Goal: Transaction & Acquisition: Purchase product/service

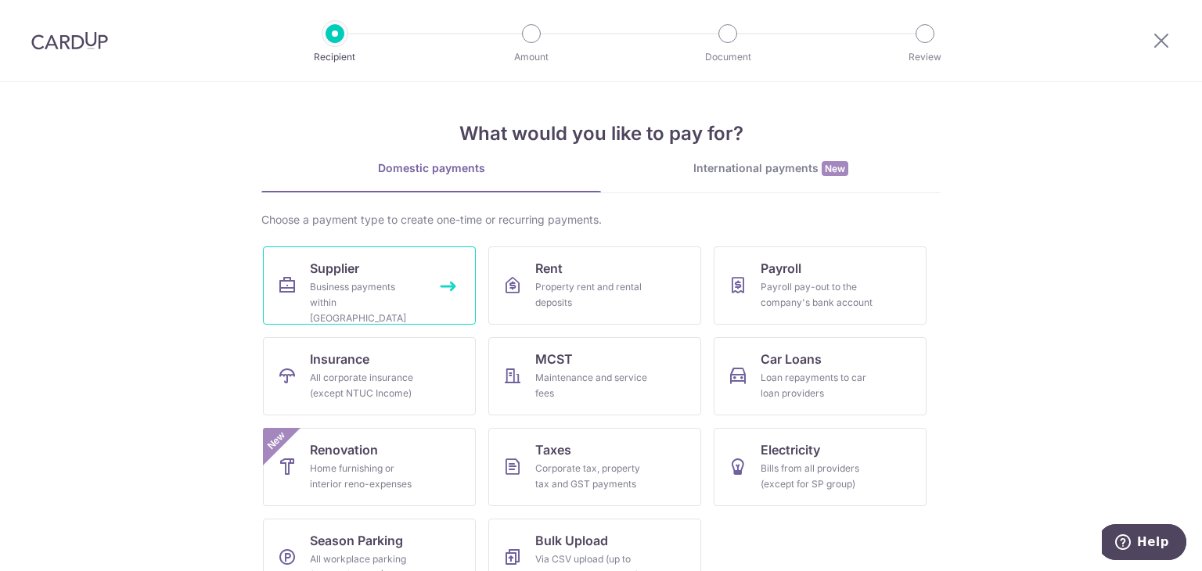
click at [385, 301] on div "Business payments within Singapore" at bounding box center [366, 302] width 113 height 47
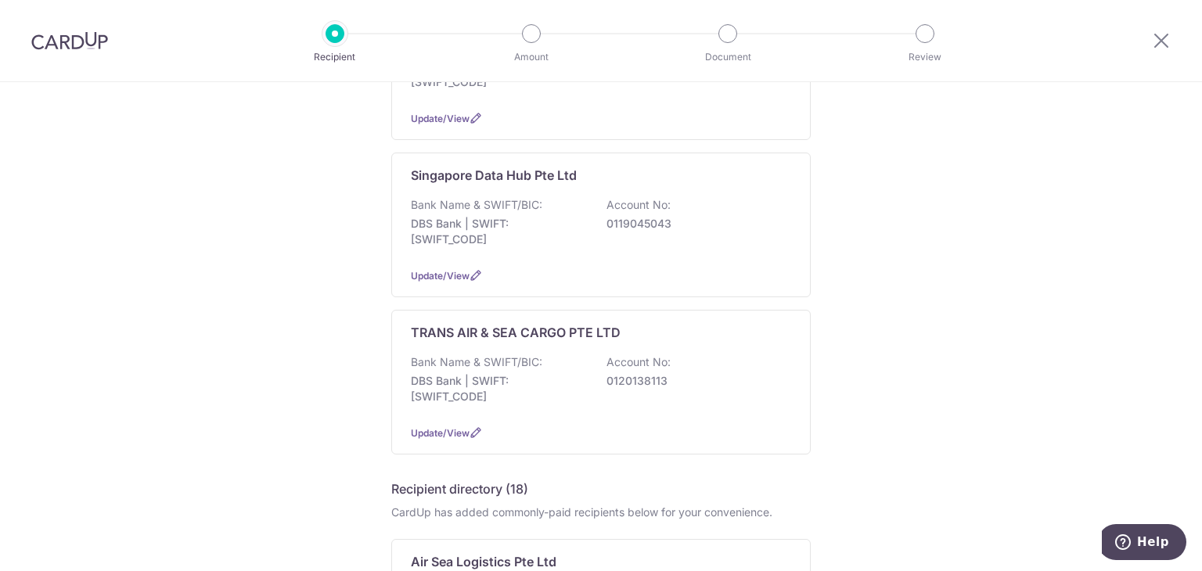
scroll to position [848, 0]
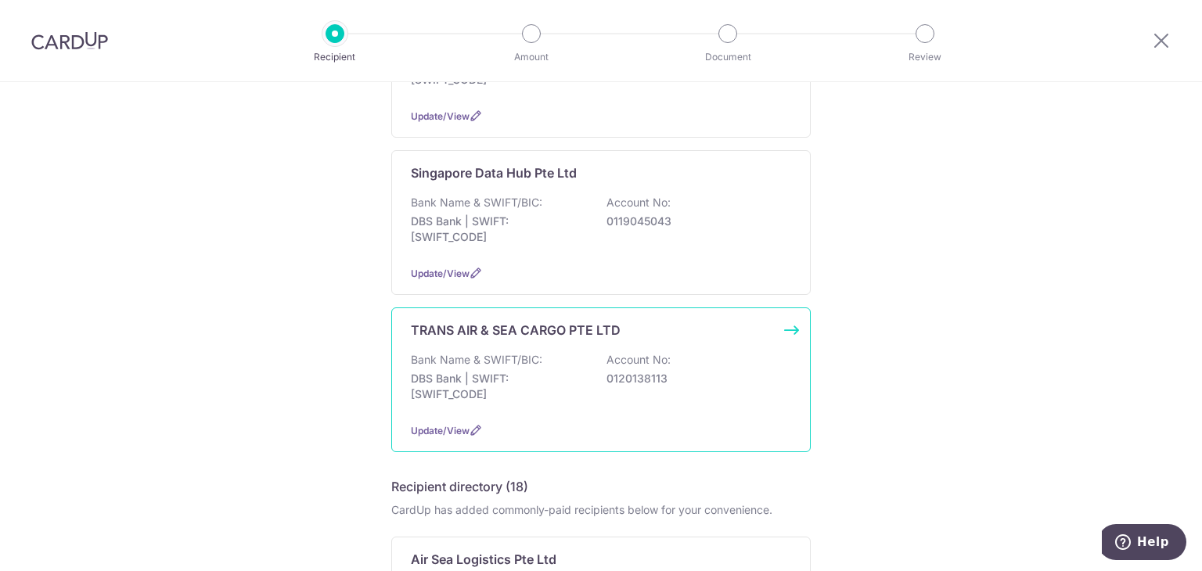
click at [595, 364] on div "Bank Name & SWIFT/BIC: DBS Bank | SWIFT: DBSSSGSGXXX Account No: 0120138113" at bounding box center [601, 381] width 380 height 58
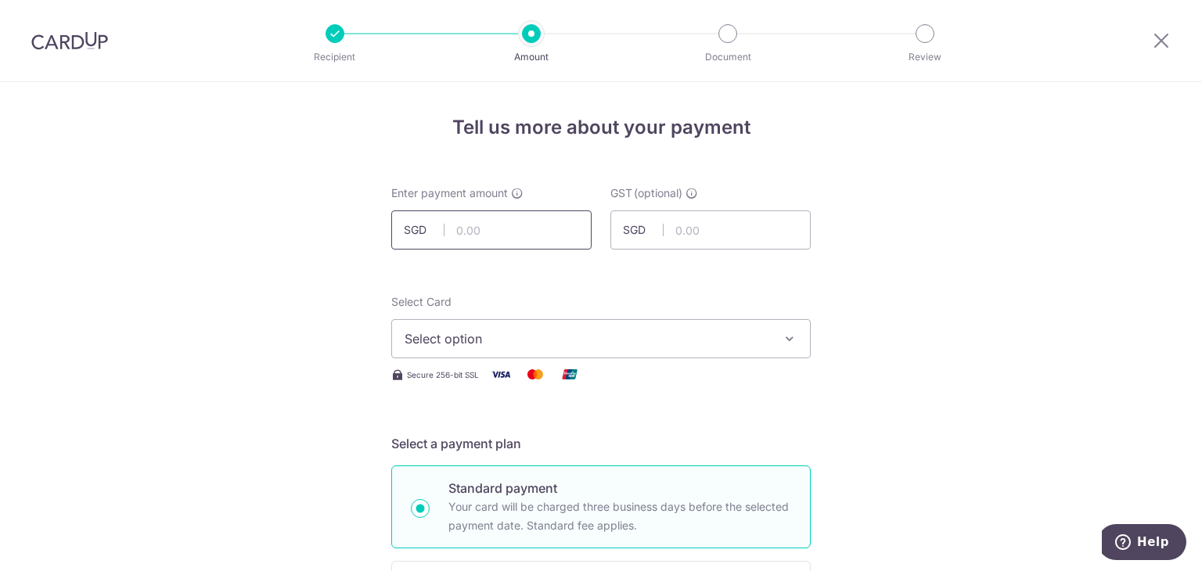
click at [444, 223] on input "text" at bounding box center [491, 230] width 200 height 39
type input "4,903.54"
click at [689, 345] on span "Select option" at bounding box center [587, 339] width 365 height 19
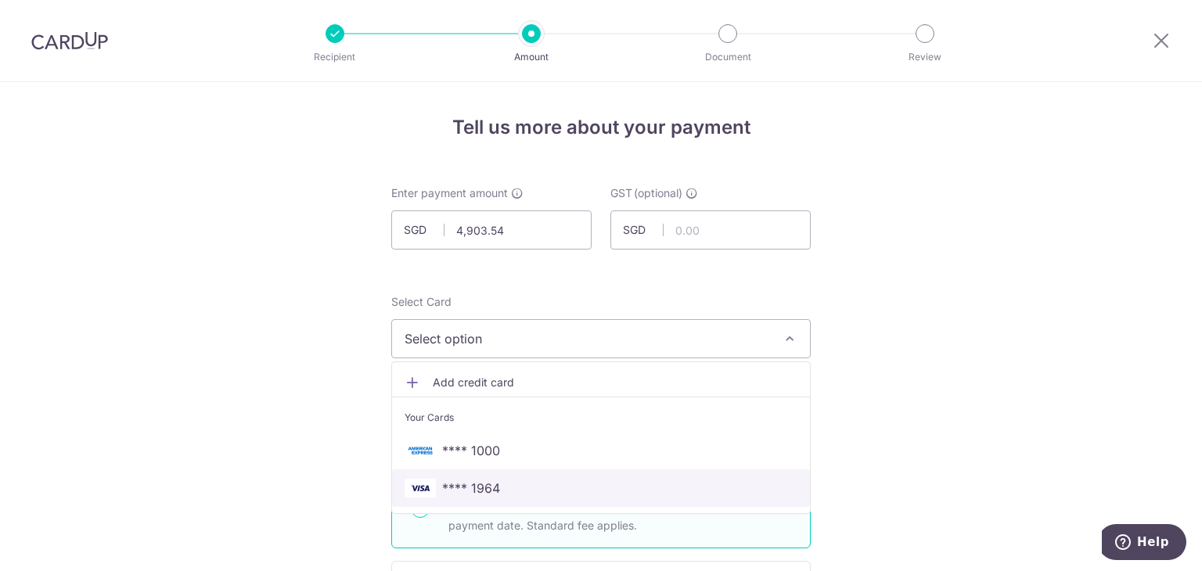
click at [524, 483] on span "**** 1964" at bounding box center [601, 488] width 393 height 19
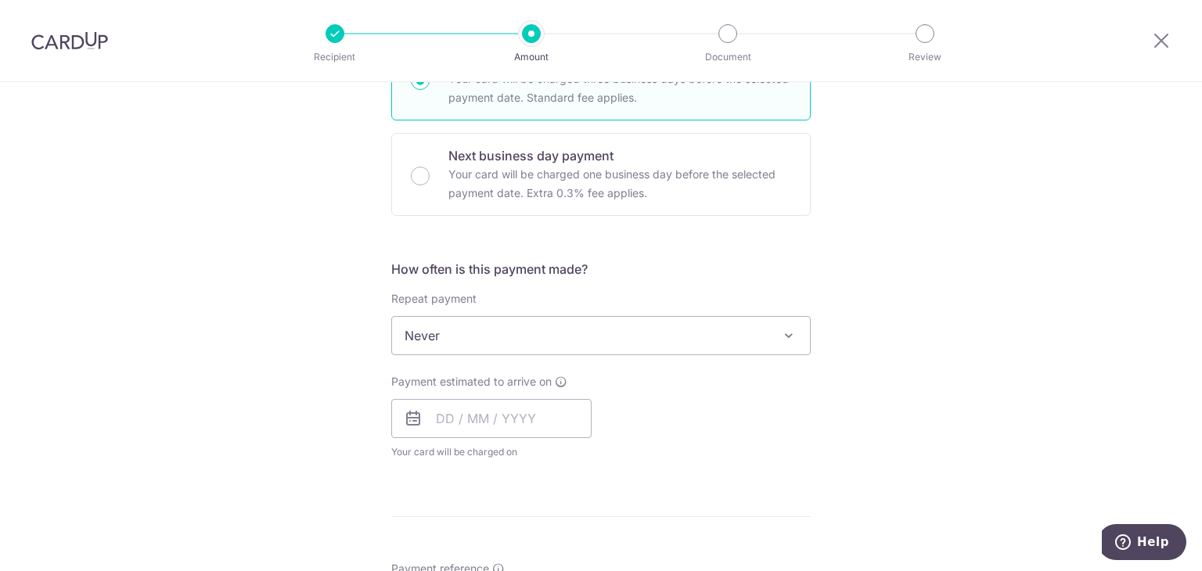
scroll to position [431, 0]
click at [477, 411] on input "text" at bounding box center [491, 415] width 200 height 39
click at [543, 558] on link "11" at bounding box center [548, 558] width 25 height 25
type input "[DATE]"
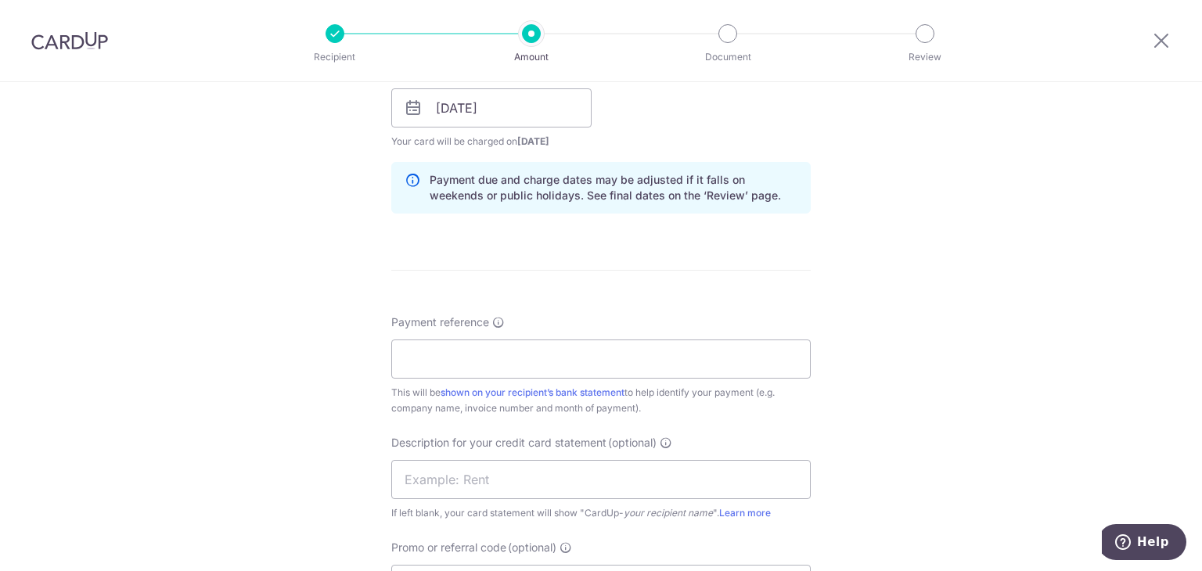
scroll to position [748, 0]
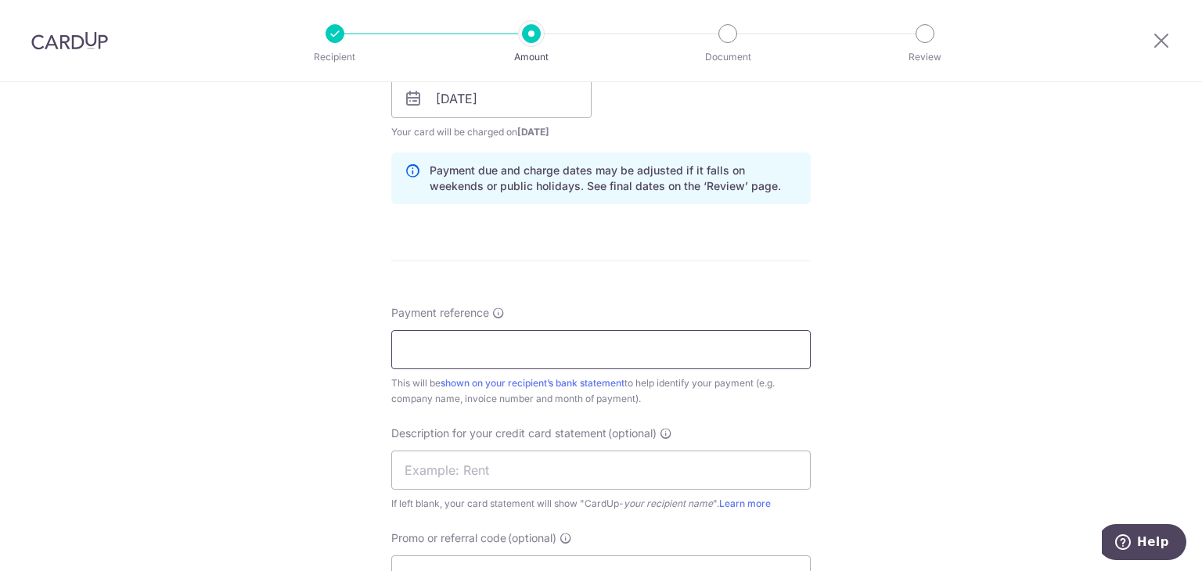
click at [642, 355] on input "Payment reference" at bounding box center [601, 349] width 420 height 39
type input "envy and pride"
drag, startPoint x: 479, startPoint y: 491, endPoint x: 481, endPoint y: 470, distance: 20.5
click at [481, 470] on div "Description for your credit card statement (optional) If left blank, your card …" at bounding box center [601, 469] width 420 height 86
click at [481, 470] on input "text" at bounding box center [601, 470] width 420 height 39
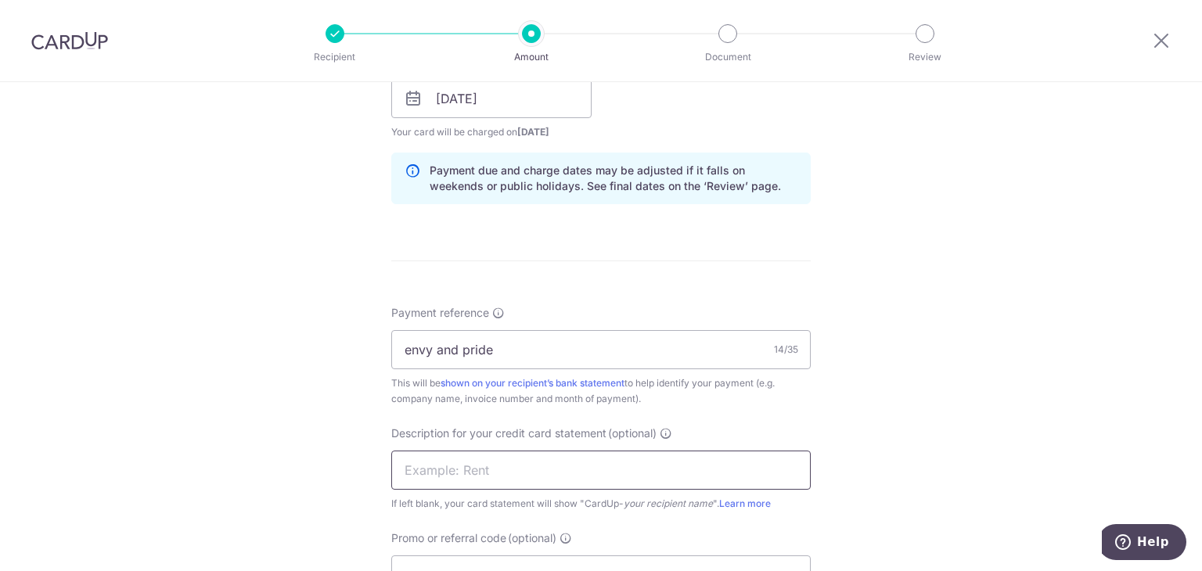
type input "transair"
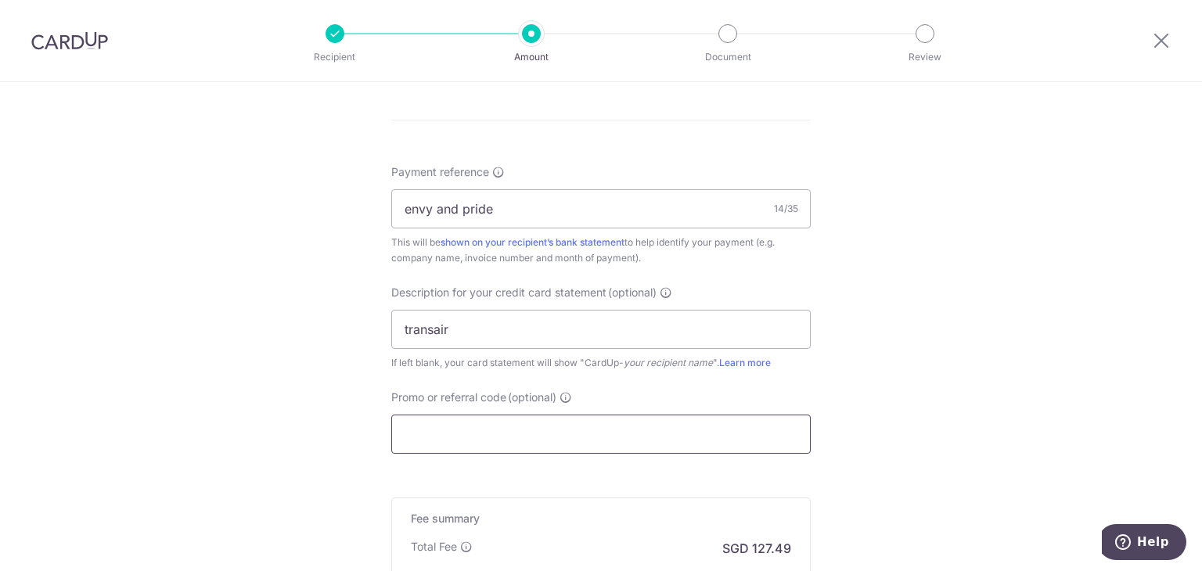
click at [445, 434] on input "Promo or referral code (optional)" at bounding box center [601, 434] width 420 height 39
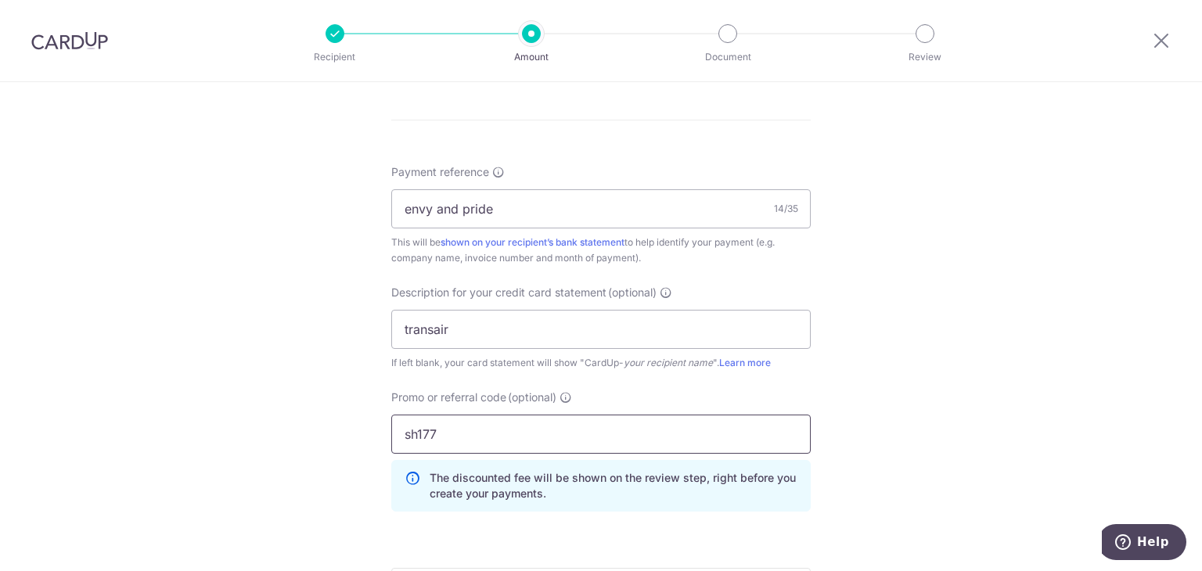
scroll to position [1164, 0]
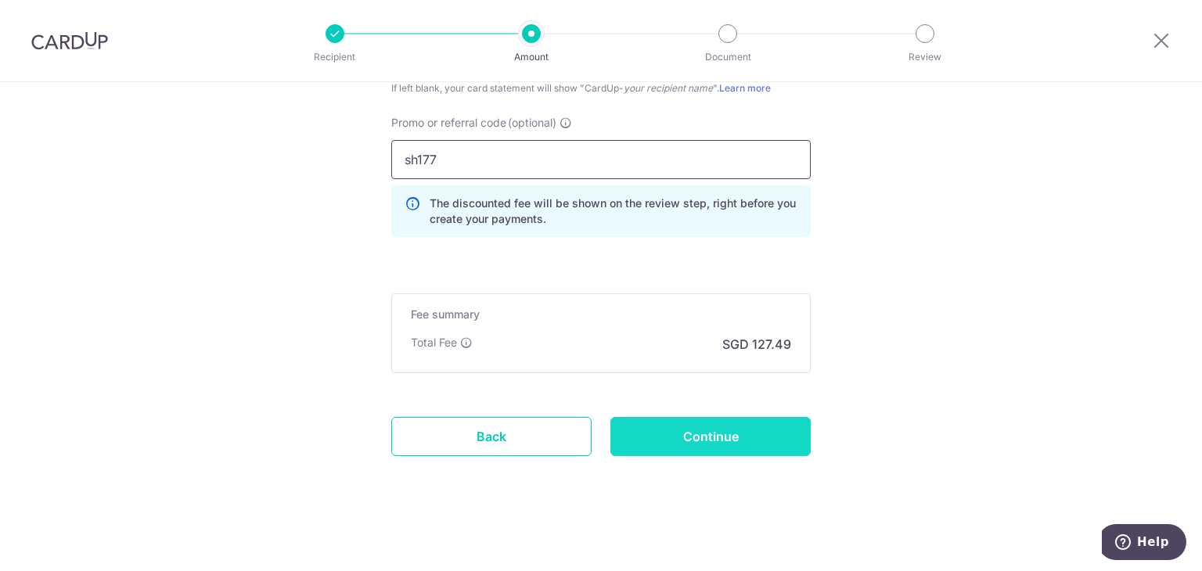
type input "sh177"
click at [726, 430] on input "Continue" at bounding box center [711, 436] width 200 height 39
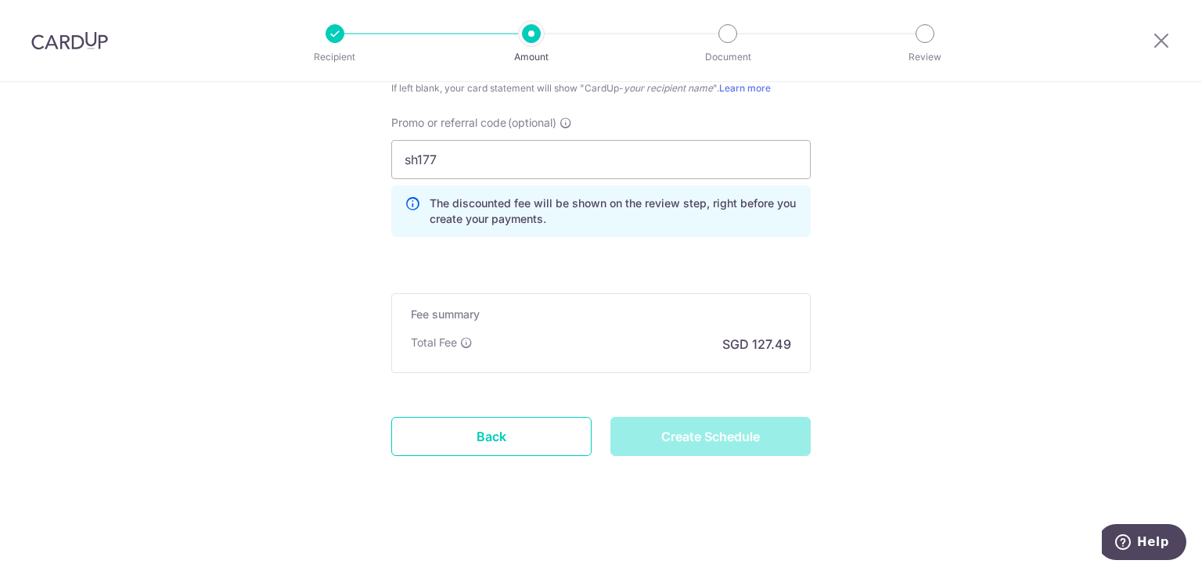
type input "Create Schedule"
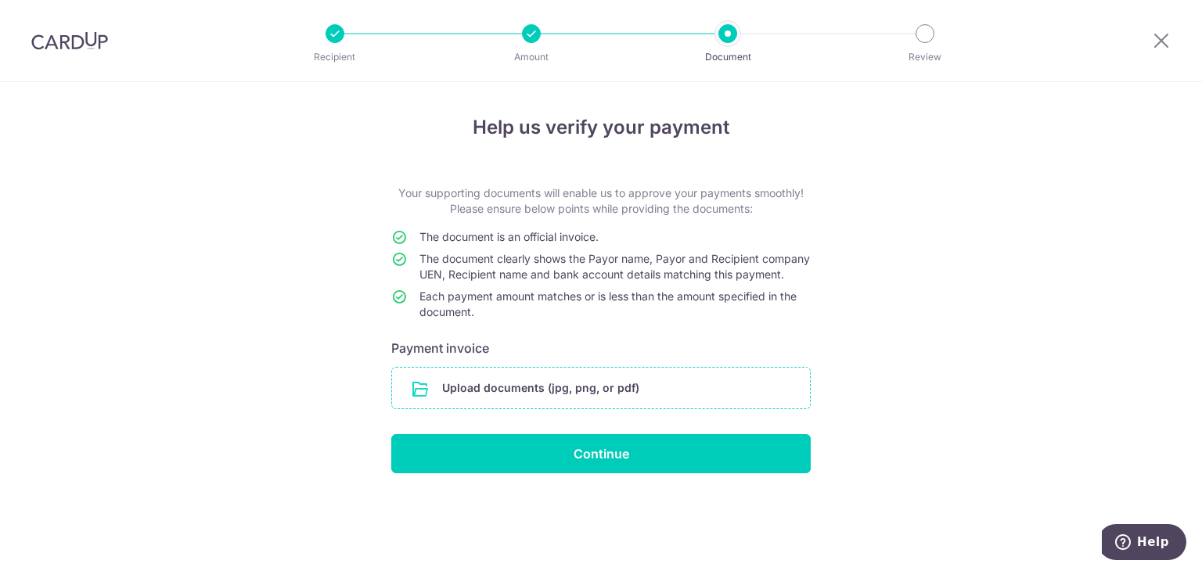
click at [577, 409] on input "file" at bounding box center [601, 388] width 418 height 41
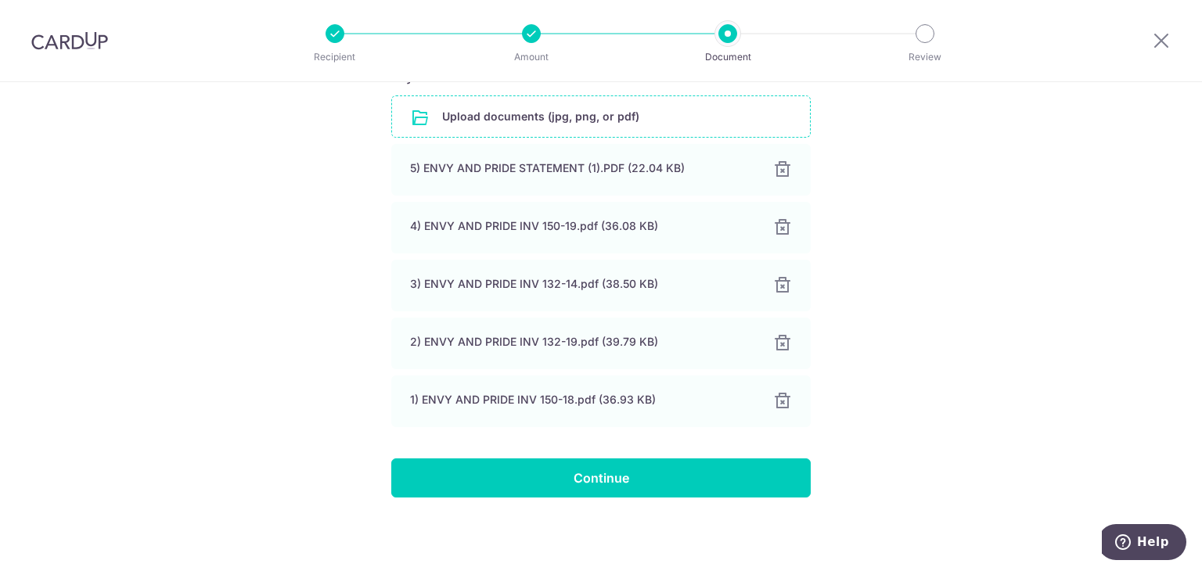
scroll to position [286, 0]
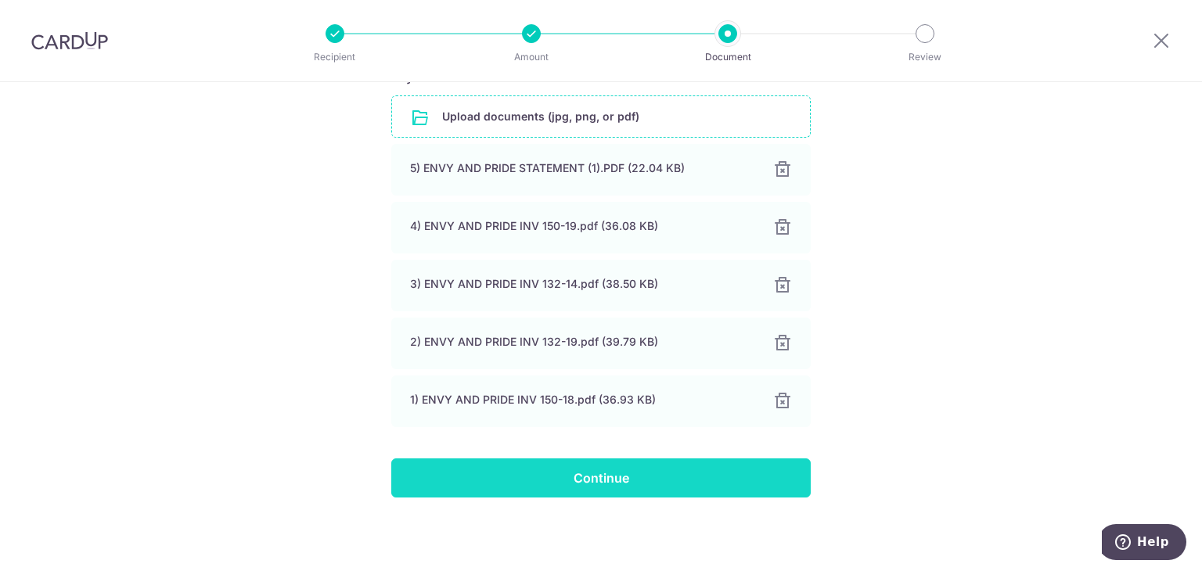
click at [575, 480] on input "Continue" at bounding box center [601, 478] width 420 height 39
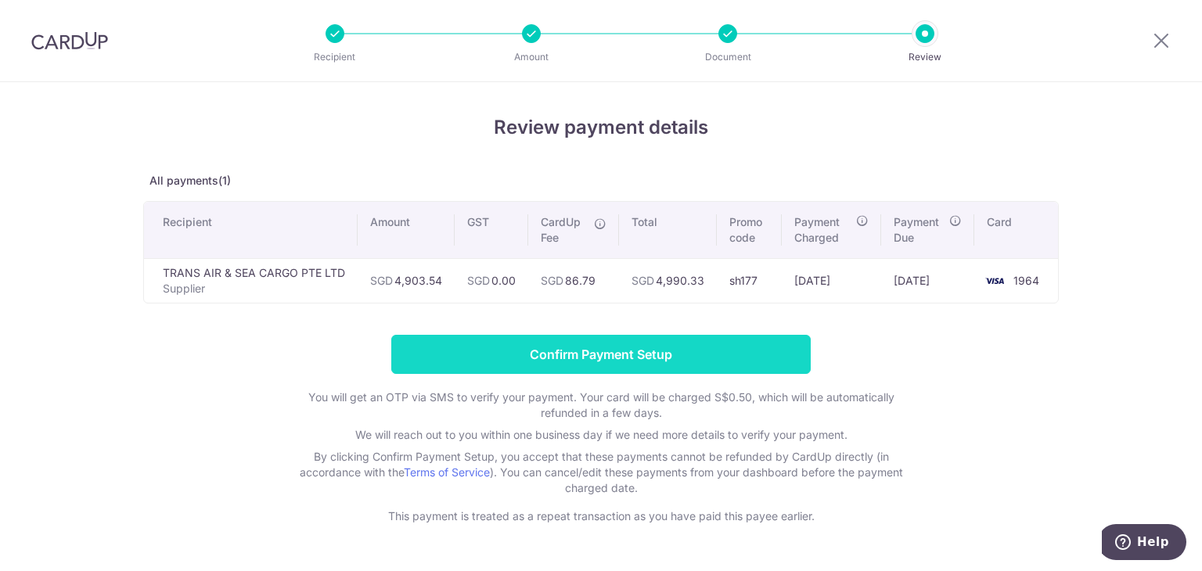
click at [551, 353] on input "Confirm Payment Setup" at bounding box center [601, 354] width 420 height 39
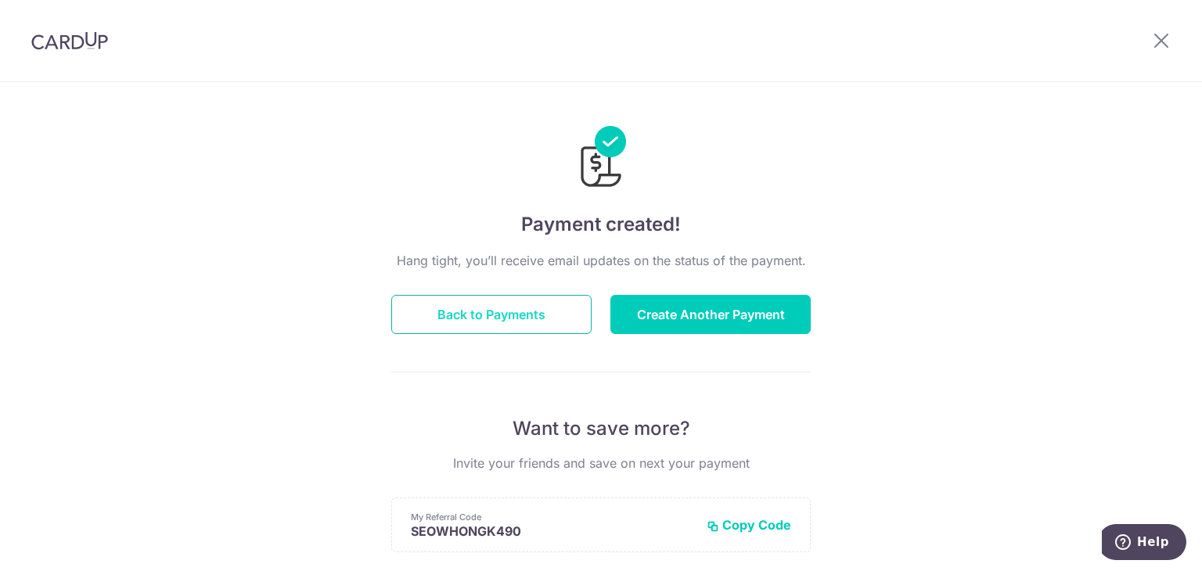
click at [526, 319] on button "Back to Payments" at bounding box center [491, 314] width 200 height 39
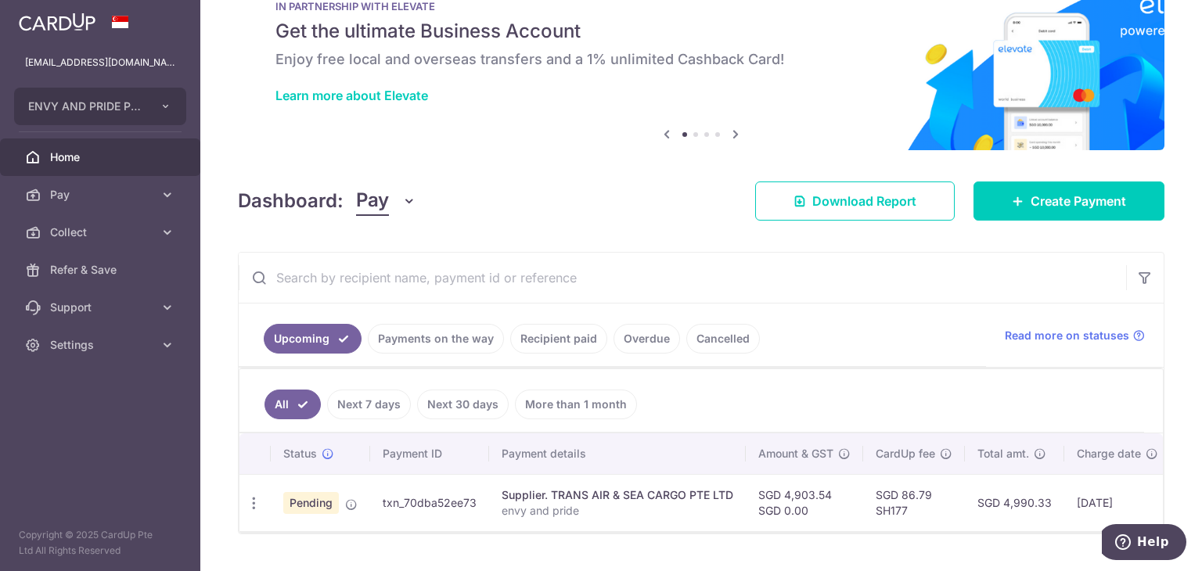
scroll to position [92, 0]
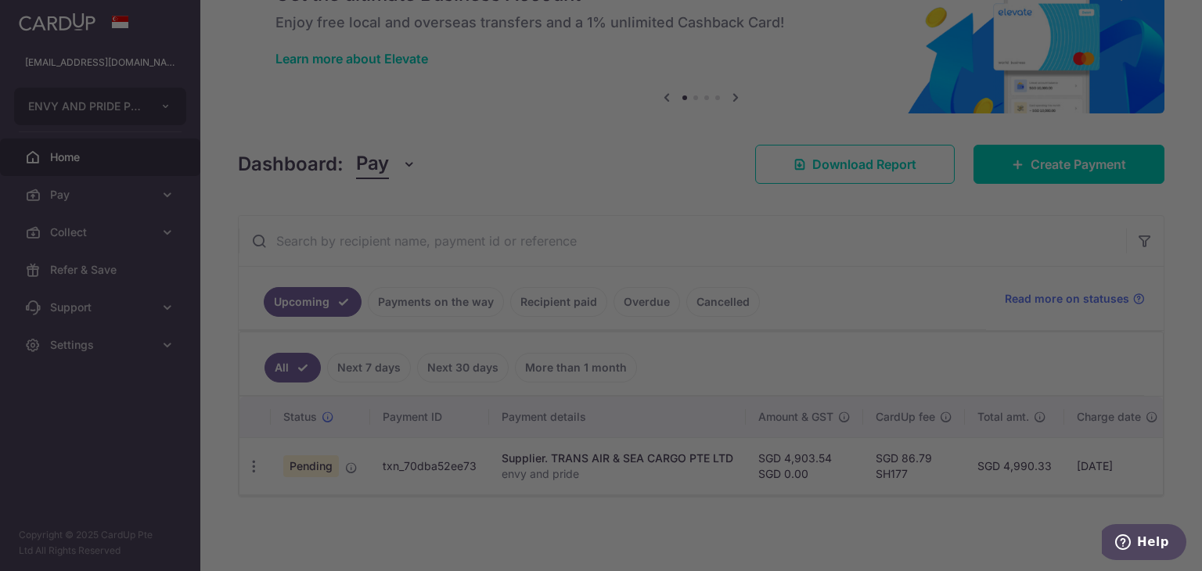
click at [352, 461] on div at bounding box center [607, 288] width 1214 height 577
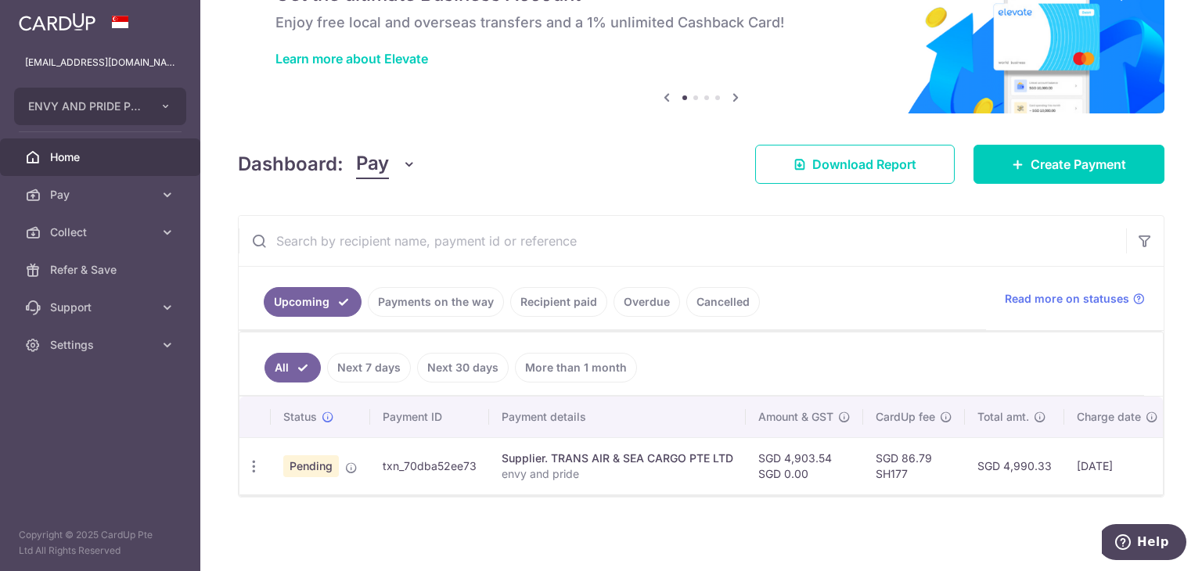
click at [410, 314] on ul "Upcoming Payments on the way Recipient paid Overdue Cancelled" at bounding box center [613, 298] width 748 height 63
click at [413, 311] on ul "Upcoming Payments on the way Recipient paid Overdue Cancelled" at bounding box center [613, 298] width 748 height 63
click at [415, 308] on link "Payments on the way" at bounding box center [436, 302] width 136 height 30
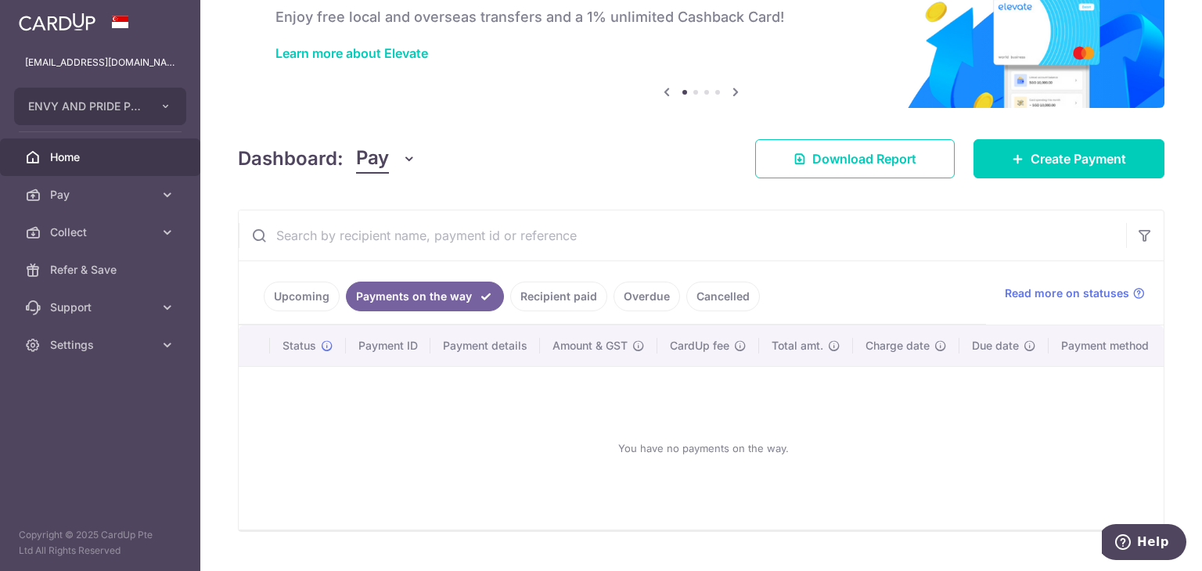
click at [313, 302] on link "Upcoming" at bounding box center [302, 297] width 76 height 30
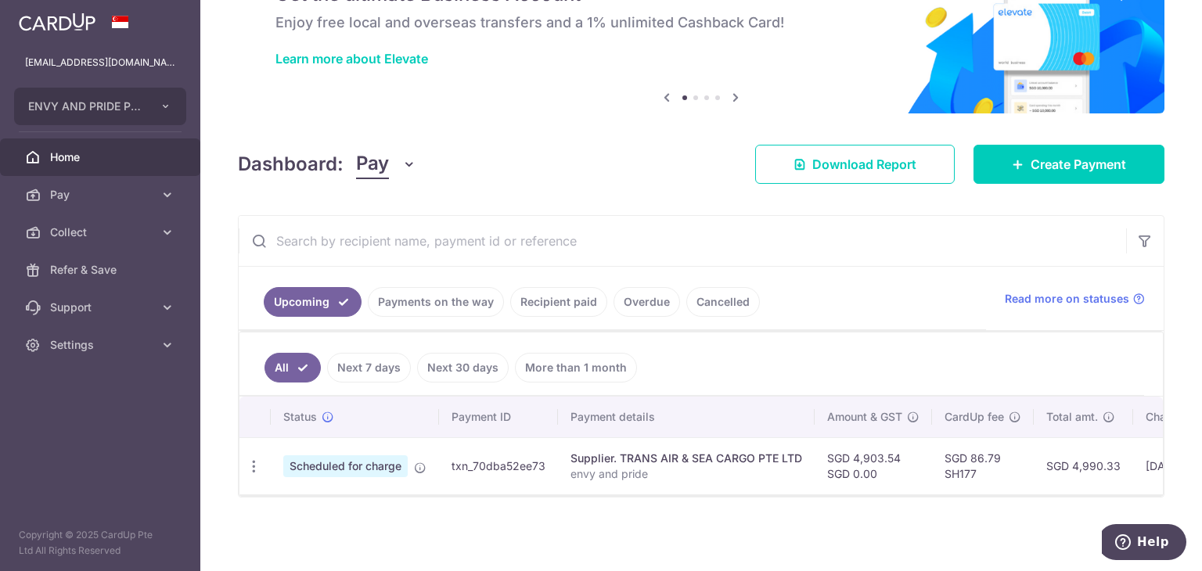
scroll to position [0, 285]
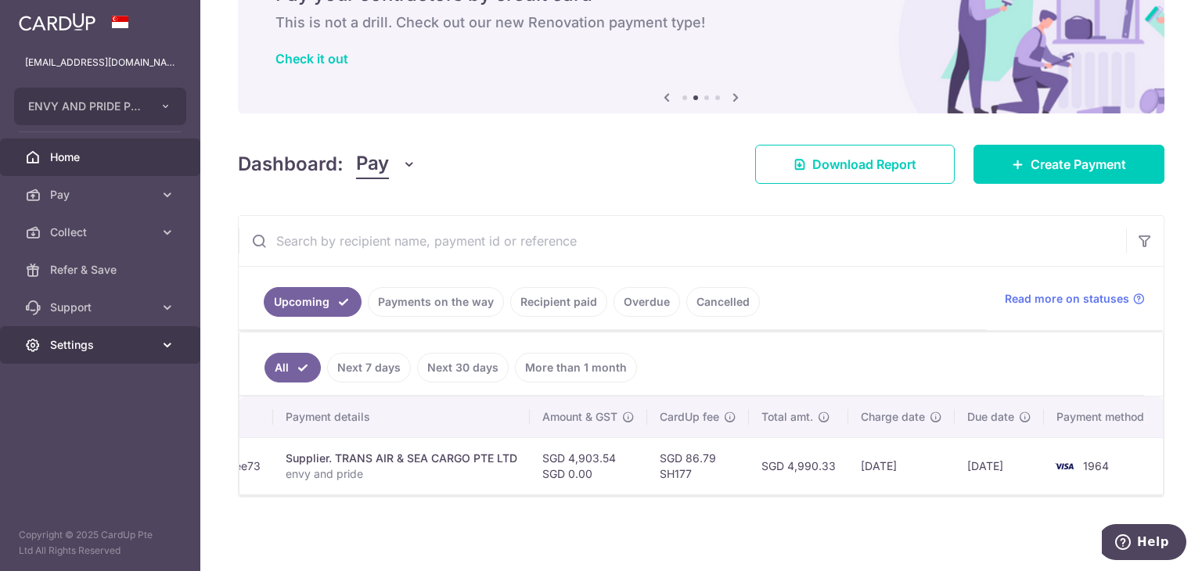
click at [163, 348] on icon at bounding box center [168, 345] width 16 height 16
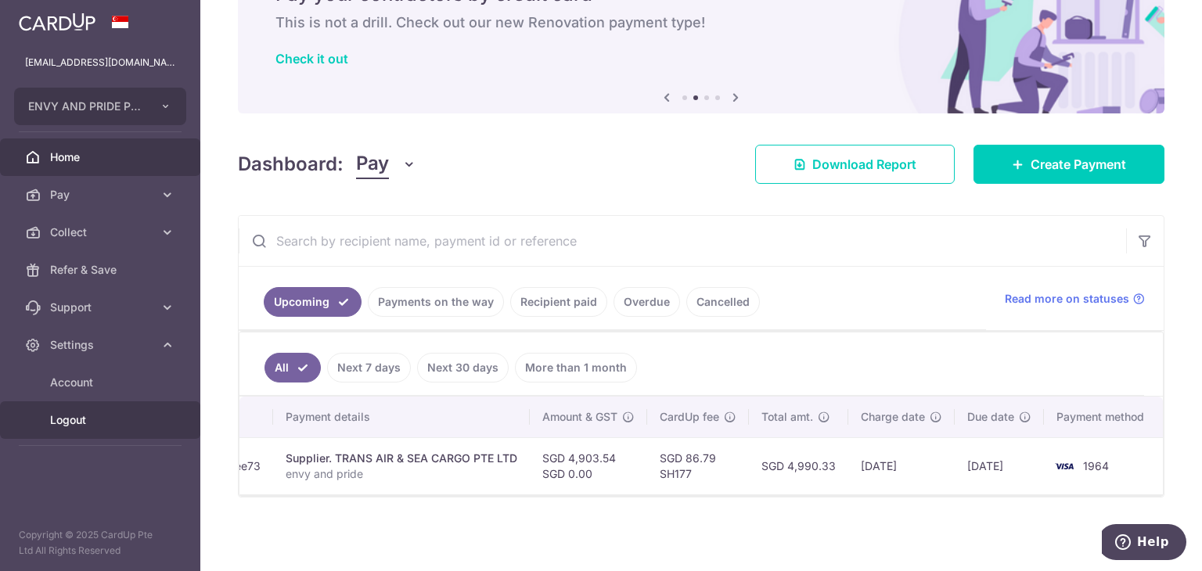
click at [61, 423] on span "Logout" at bounding box center [101, 421] width 103 height 16
